Goal: Check status: Check status

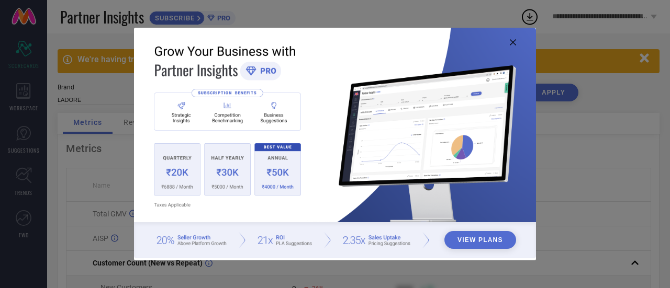
click at [511, 39] on icon at bounding box center [513, 42] width 6 height 6
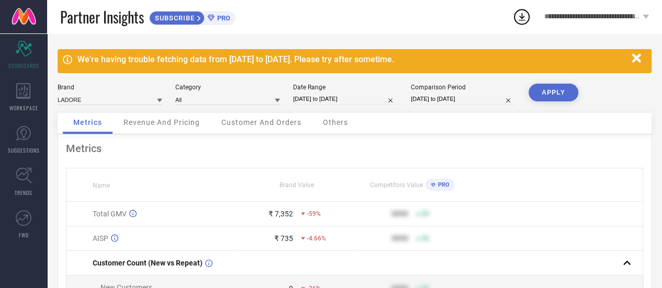
select select "7"
select select "2025"
select select "8"
select select "2025"
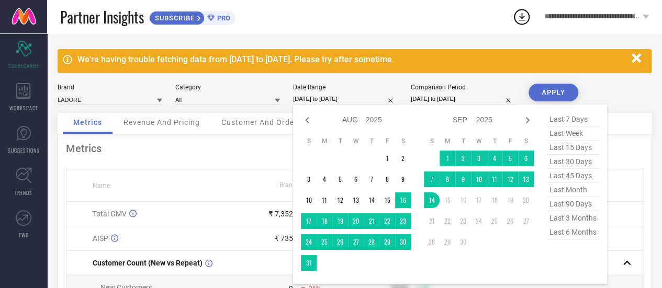
click at [367, 101] on input "[DATE] to [DATE]" at bounding box center [345, 99] width 105 height 11
click at [450, 157] on td "1" at bounding box center [447, 159] width 16 height 16
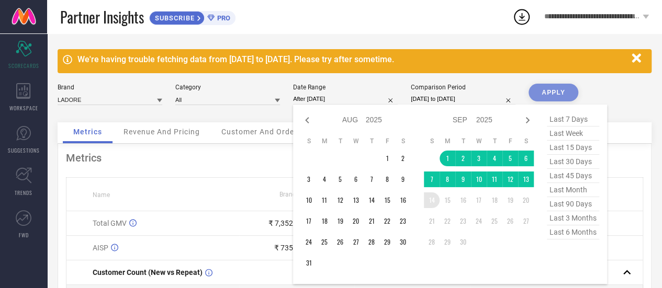
type input "[DATE] to [DATE]"
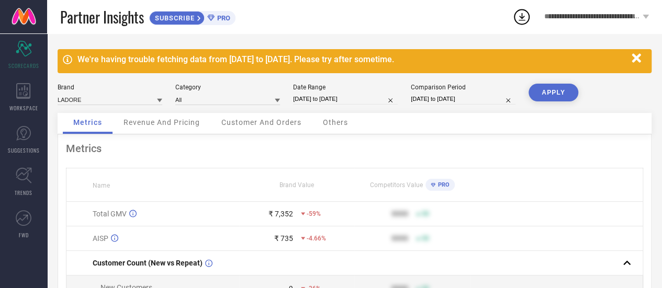
click at [457, 97] on input "[DATE] to [DATE]" at bounding box center [463, 99] width 105 height 11
select select "7"
select select "2024"
select select "8"
select select "2024"
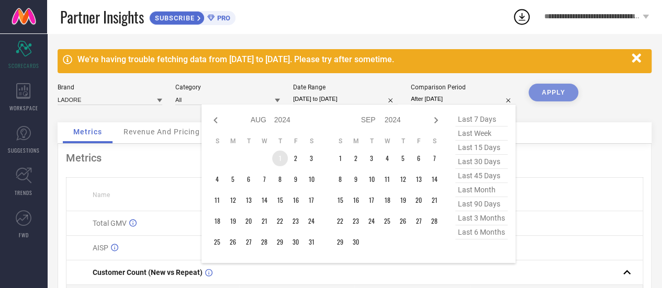
click at [274, 157] on td "1" at bounding box center [280, 159] width 16 height 16
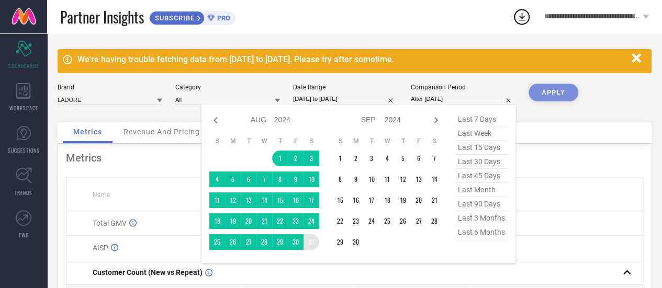
type input "[DATE] to [DATE]"
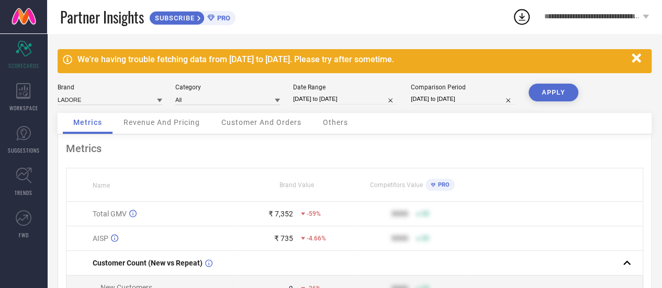
click at [545, 91] on button "APPLY" at bounding box center [553, 93] width 50 height 18
select select "8"
select select "2025"
select select "9"
select select "2025"
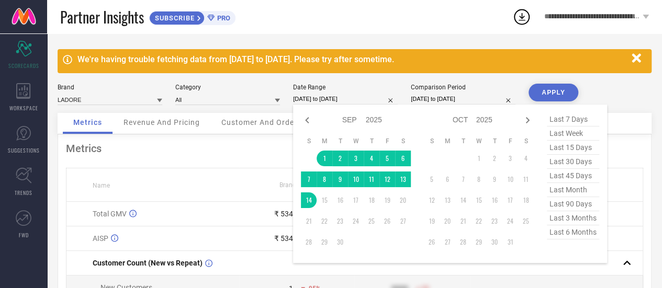
click at [331, 95] on input "[DATE] to [DATE]" at bounding box center [345, 99] width 105 height 11
click at [325, 160] on td "1" at bounding box center [325, 159] width 16 height 16
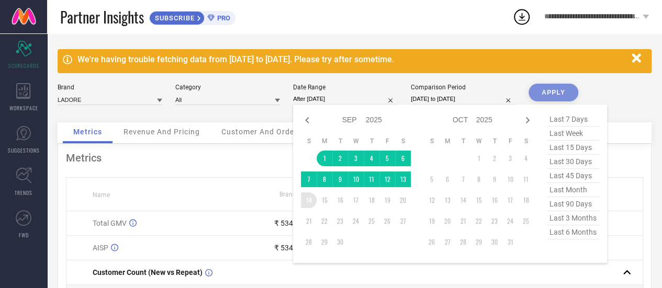
type input "[DATE] to [DATE]"
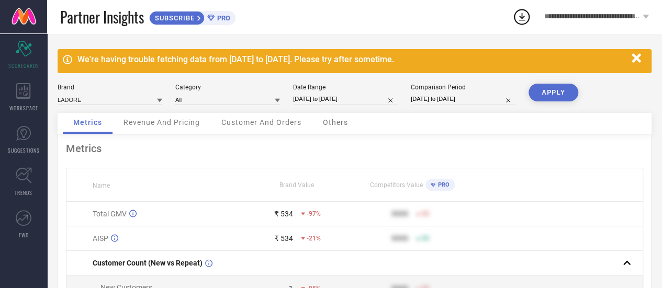
click at [188, 121] on span "Revenue And Pricing" at bounding box center [161, 122] width 76 height 8
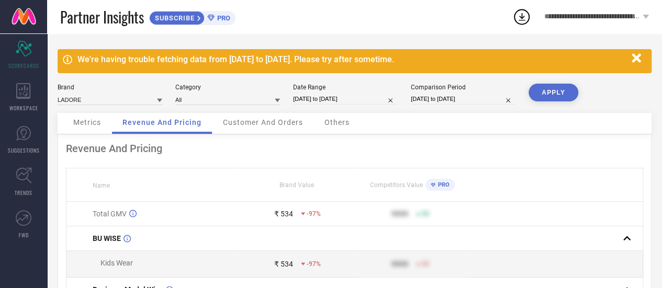
click at [283, 120] on span "Customer And Orders" at bounding box center [263, 122] width 80 height 8
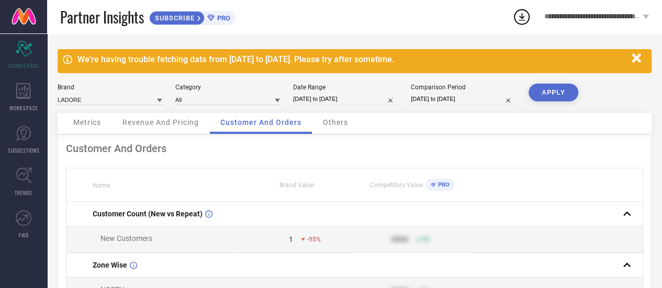
click at [347, 123] on span "Others" at bounding box center [335, 122] width 25 height 8
